Goal: Transaction & Acquisition: Purchase product/service

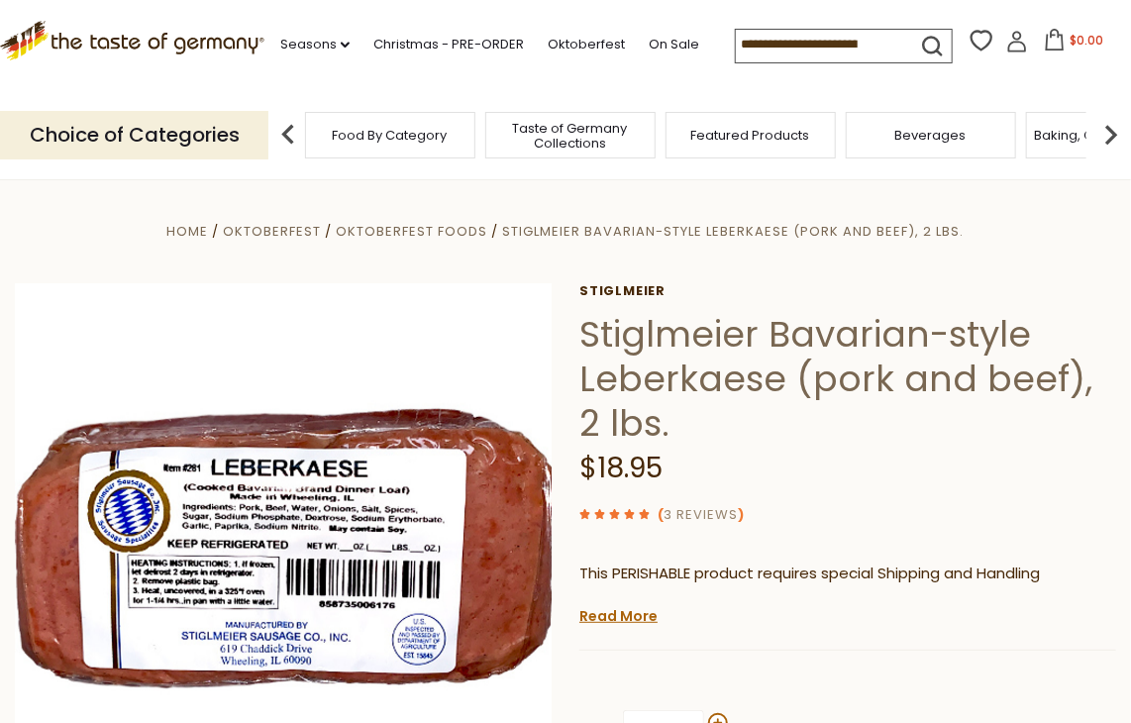
click at [703, 508] on link "3 Reviews" at bounding box center [702, 515] width 74 height 21
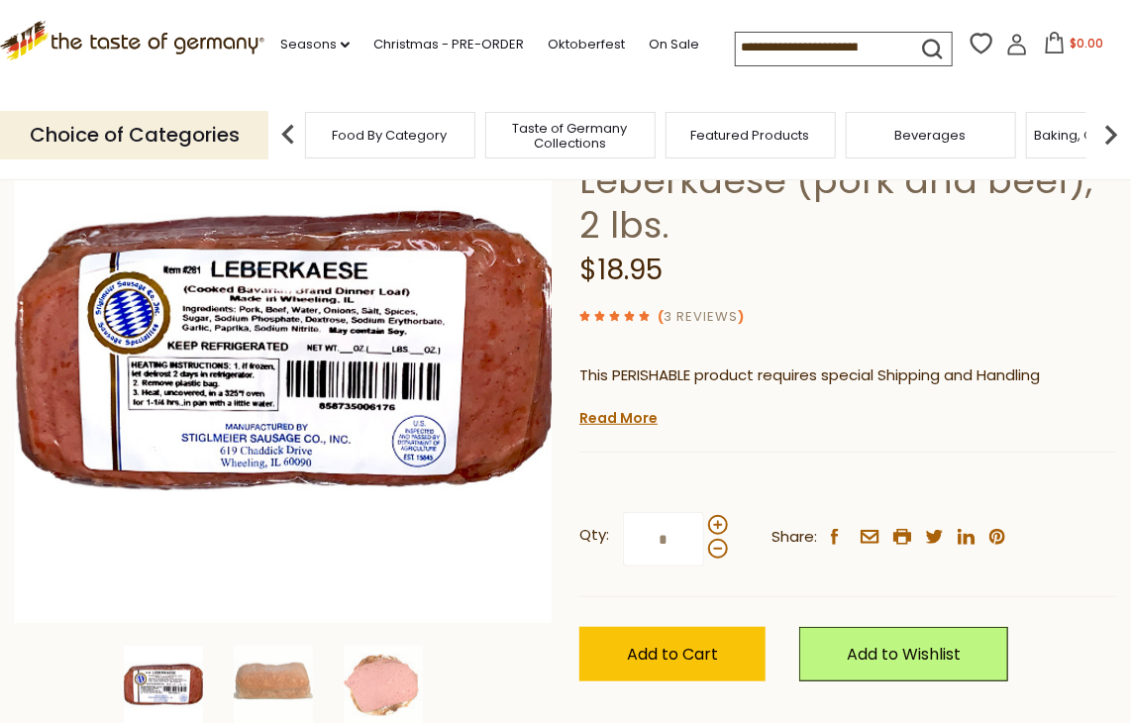
scroll to position [238, 0]
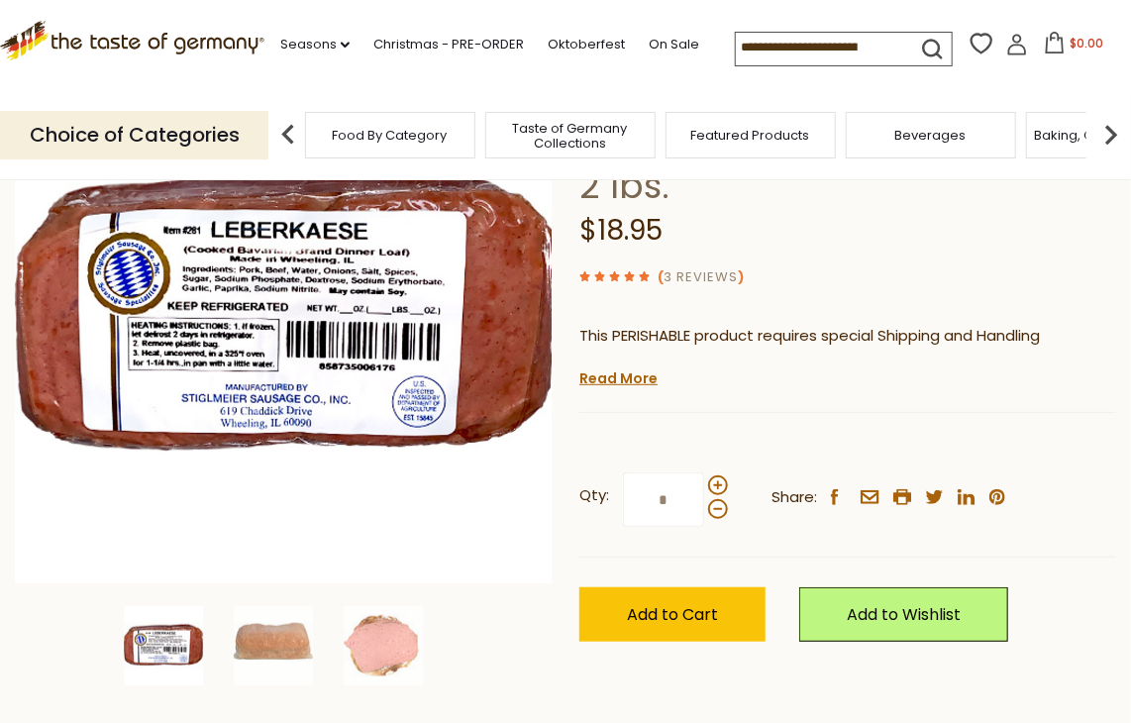
click at [701, 271] on link "3 Reviews" at bounding box center [702, 277] width 74 height 21
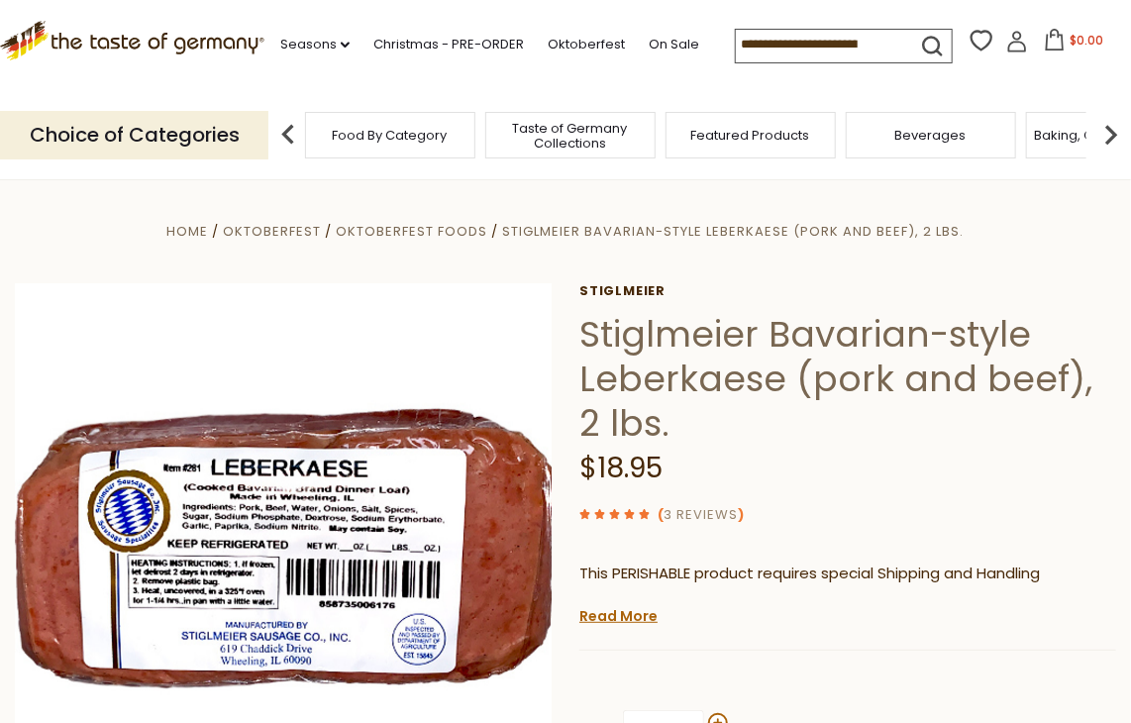
scroll to position [0, 0]
click at [620, 627] on div "Stiglmeier Stiglmeier Bavarian-style Leberkaese (pork and beef), 2 lbs. $18.95 …" at bounding box center [847, 603] width 537 height 641
click at [621, 615] on link "Read More" at bounding box center [618, 616] width 78 height 20
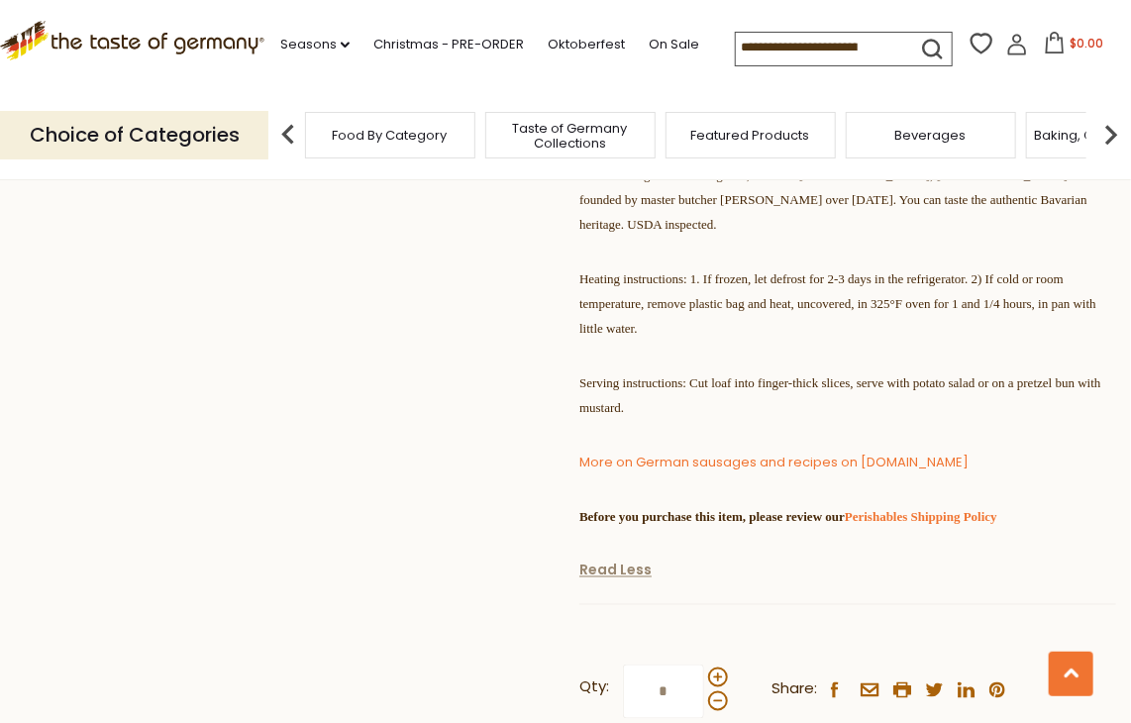
scroll to position [872, 0]
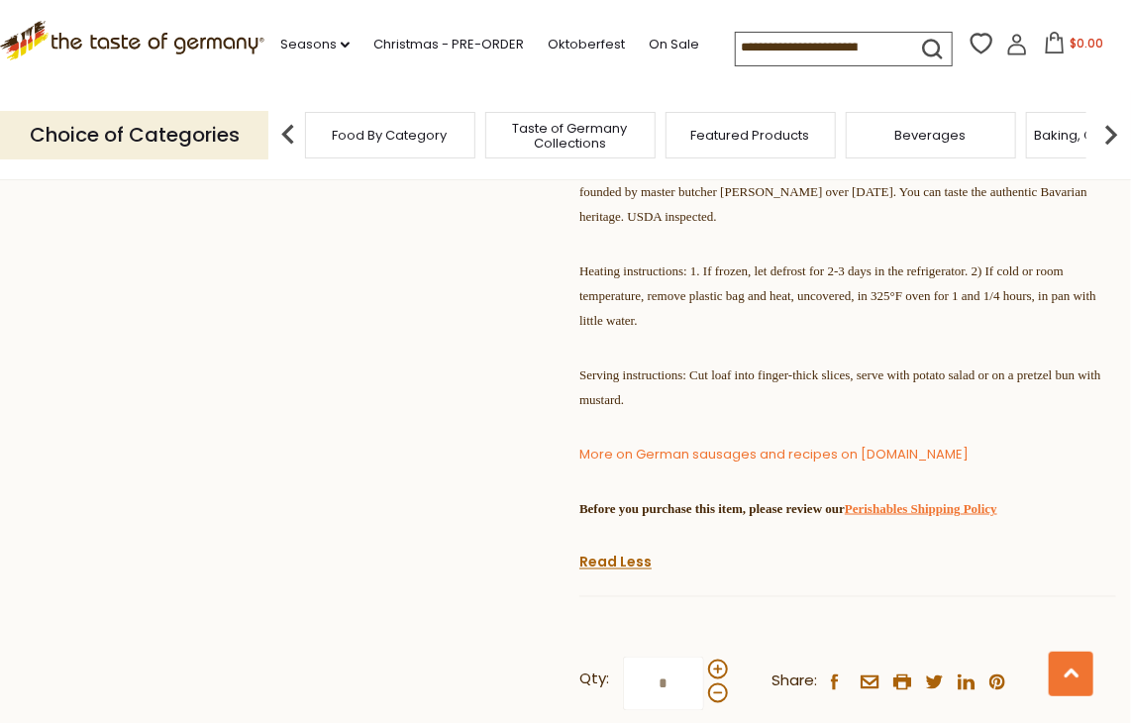
click at [975, 516] on link "Perishables Shipping Policy" at bounding box center [921, 508] width 153 height 15
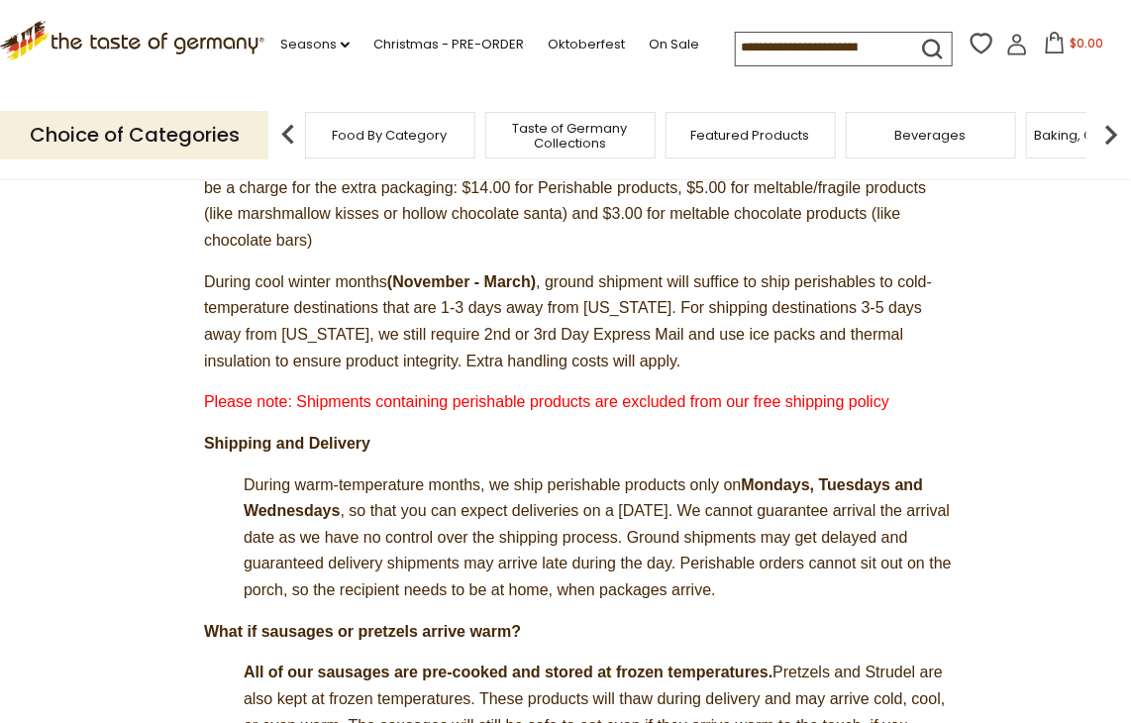
scroll to position [673, 0]
